Goal: Navigation & Orientation: Find specific page/section

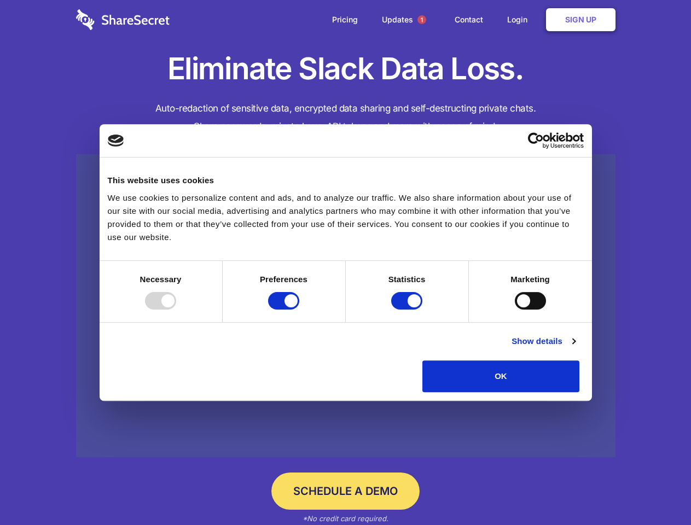
click at [176, 310] on div at bounding box center [160, 301] width 31 height 18
click at [299, 310] on input "Preferences" at bounding box center [283, 301] width 31 height 18
checkbox input "false"
click at [408, 310] on input "Statistics" at bounding box center [406, 301] width 31 height 18
checkbox input "false"
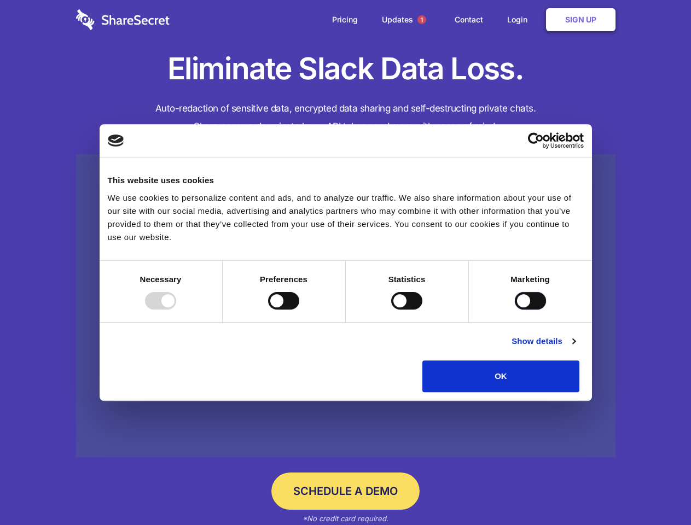
click at [515, 310] on input "Marketing" at bounding box center [530, 301] width 31 height 18
checkbox input "true"
click at [575, 348] on link "Show details" at bounding box center [542, 341] width 63 height 13
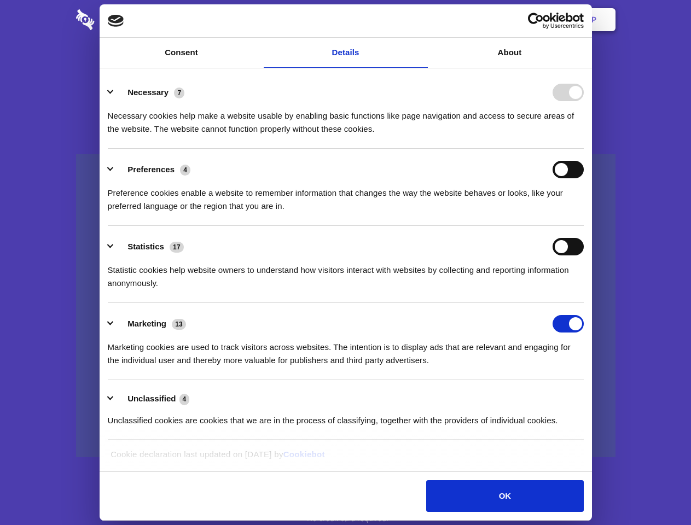
click at [584, 149] on li "Necessary 7 Necessary cookies help make a website usable by enabling basic func…" at bounding box center [346, 110] width 476 height 77
click at [421, 20] on span "1" at bounding box center [421, 19] width 9 height 9
